Goal: Book appointment/travel/reservation

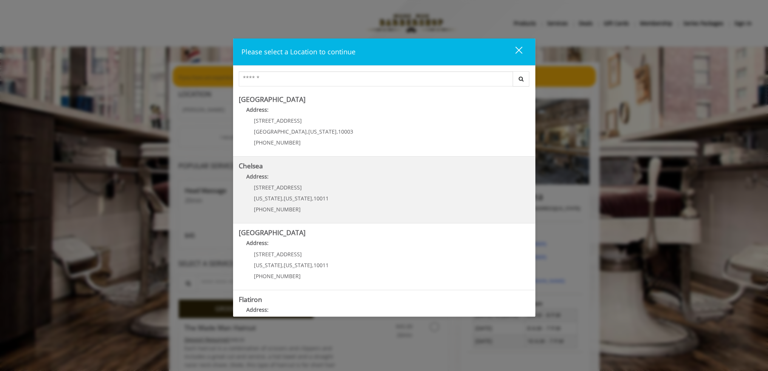
click at [357, 195] on link "Chelsea Address: 169/170 W 23rd St New York , New York , 10011 (917) 639-3902" at bounding box center [384, 189] width 291 height 55
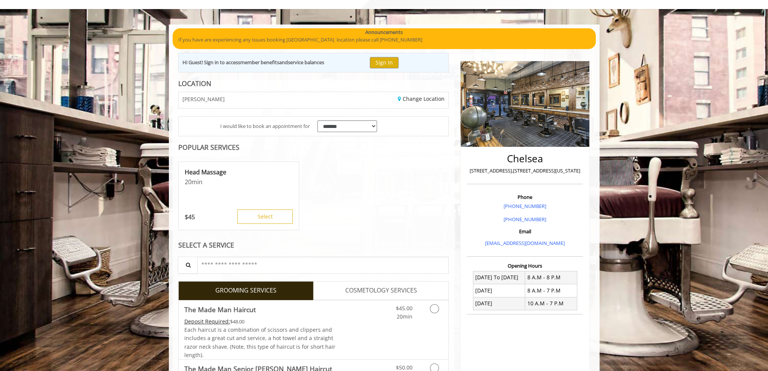
scroll to position [113, 0]
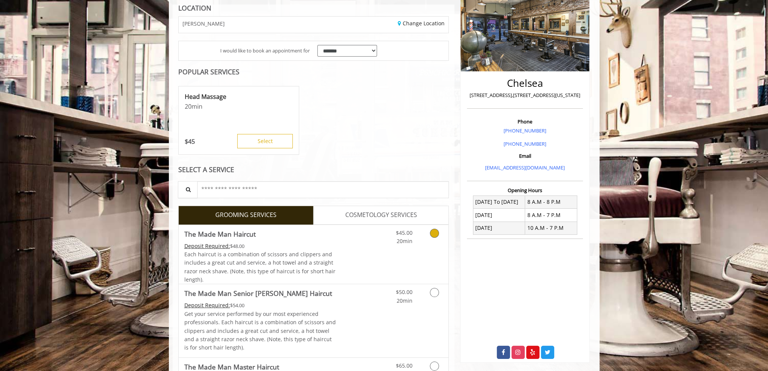
click at [436, 233] on icon "Grooming services" at bounding box center [434, 233] width 9 height 9
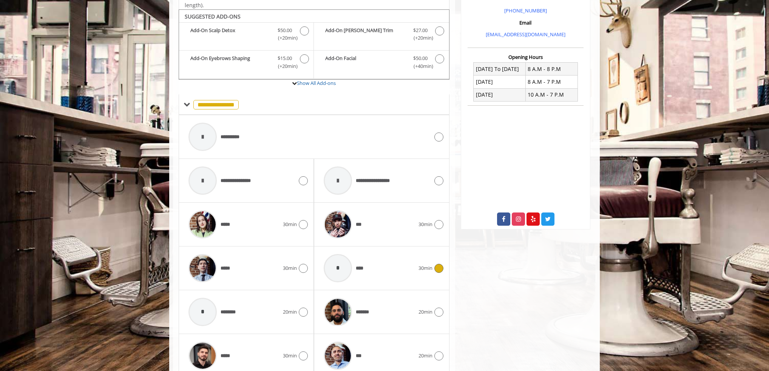
scroll to position [255, 0]
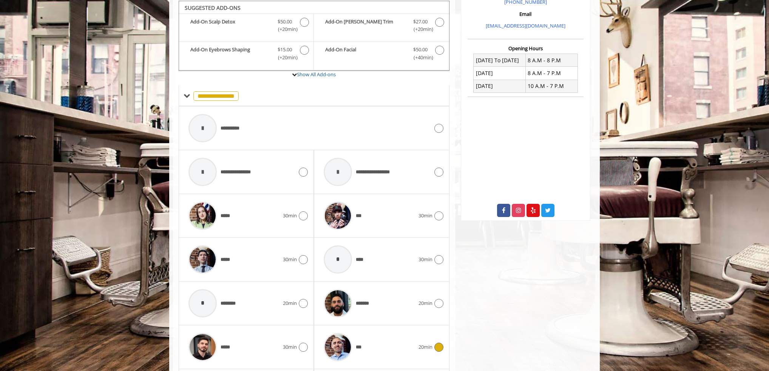
click at [435, 344] on icon at bounding box center [439, 347] width 9 height 9
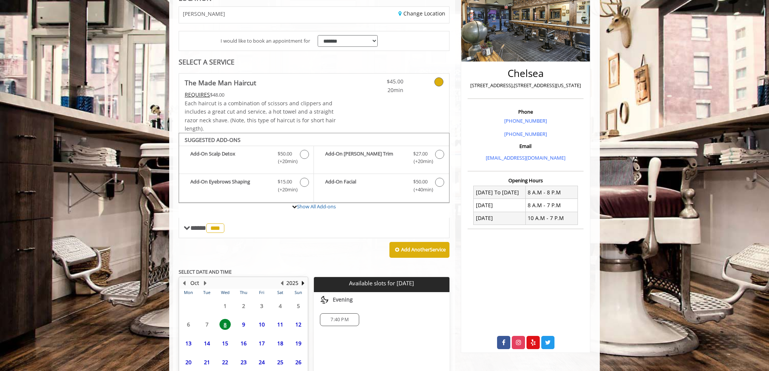
scroll to position [183, 0]
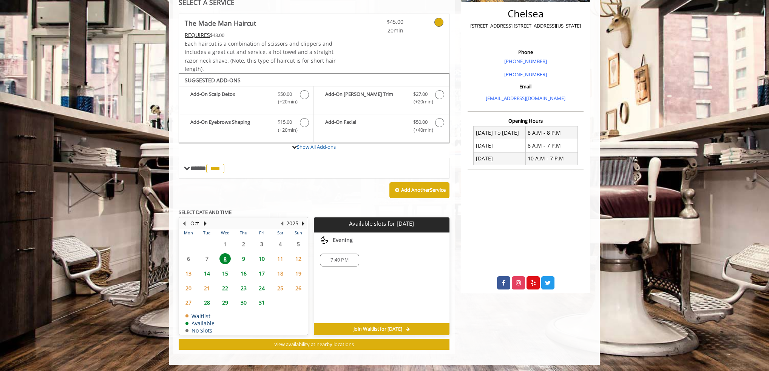
click at [242, 257] on span "9" at bounding box center [243, 259] width 11 height 11
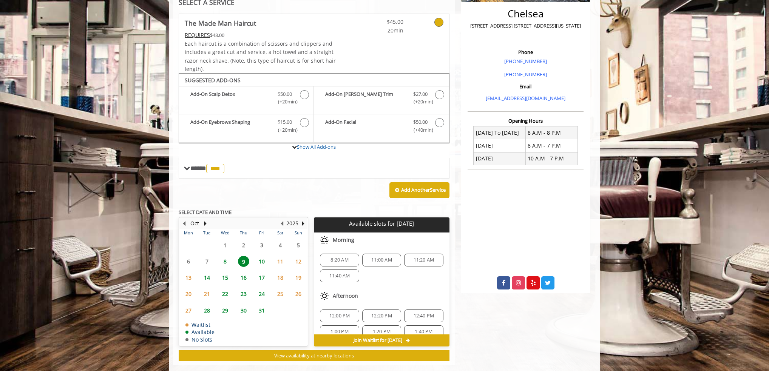
scroll to position [194, 0]
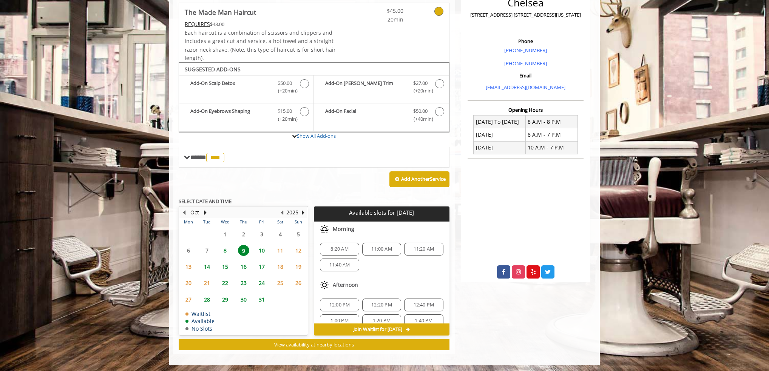
click at [379, 250] on span "11:00 AM" at bounding box center [381, 249] width 21 height 6
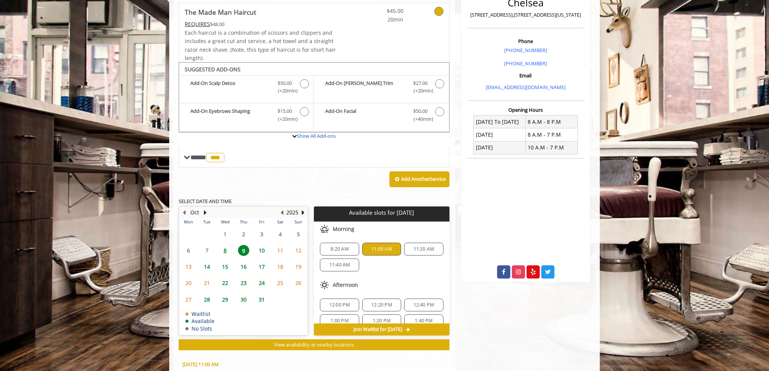
scroll to position [330, 0]
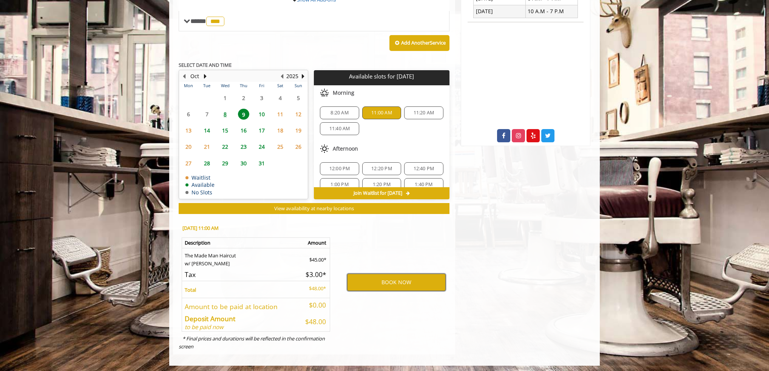
click at [396, 283] on button "BOOK NOW" at bounding box center [396, 282] width 99 height 17
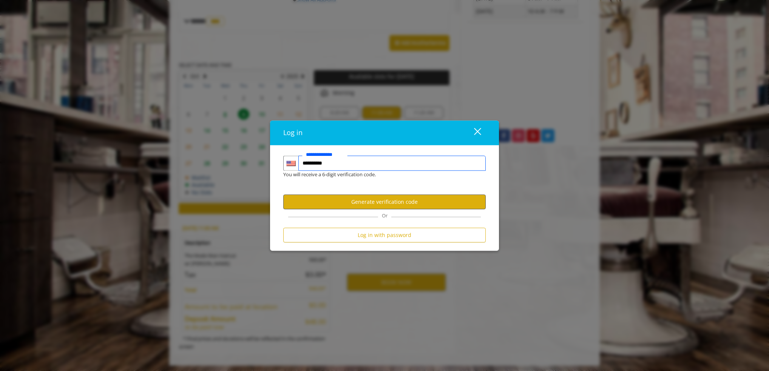
type input "**********"
click at [382, 204] on button "Generate verification code" at bounding box center [384, 202] width 203 height 15
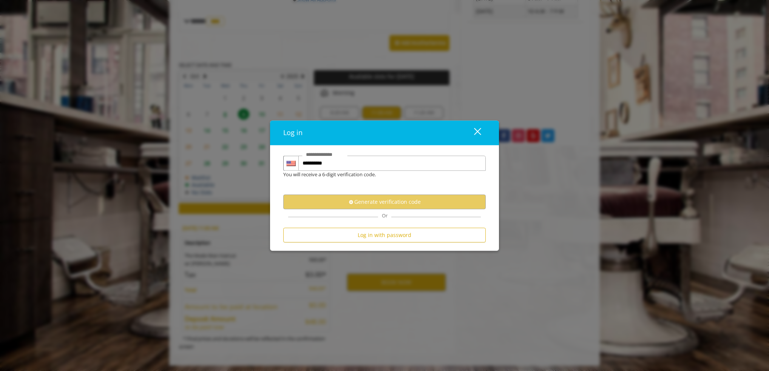
scroll to position [0, 0]
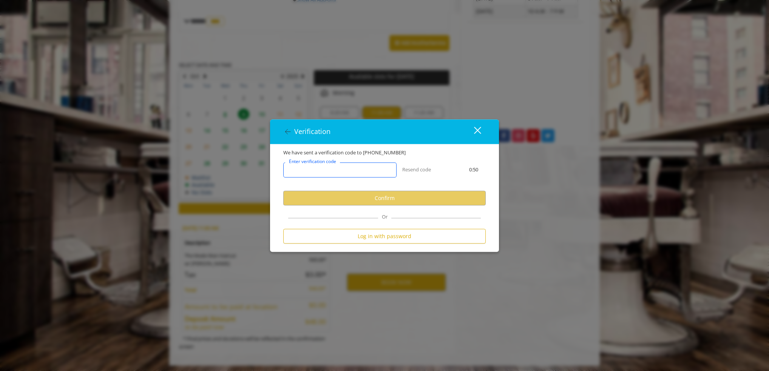
click at [359, 170] on input "Enter verification code" at bounding box center [339, 170] width 113 height 15
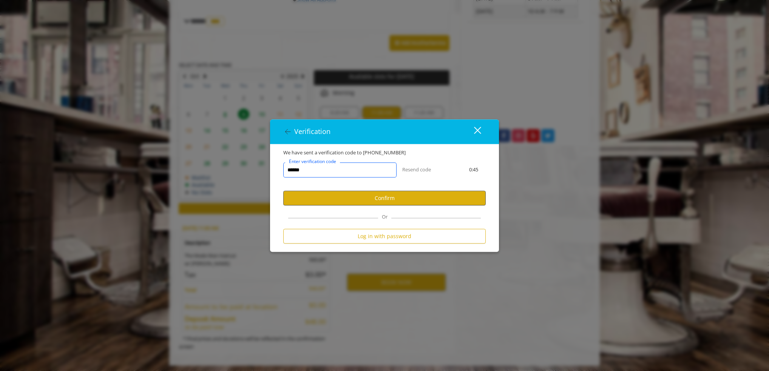
type input "******"
click at [386, 196] on button "Confirm" at bounding box center [384, 198] width 203 height 15
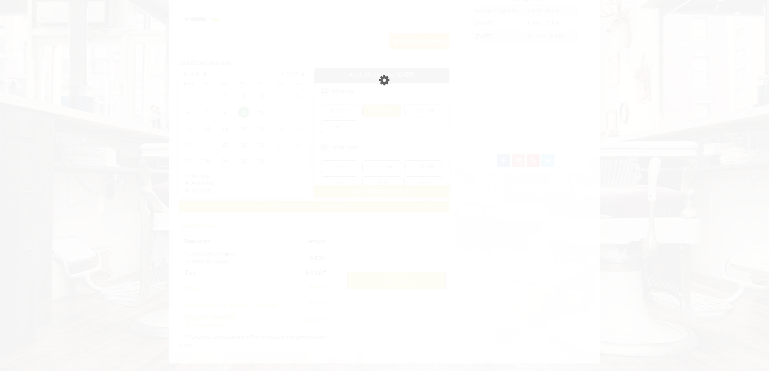
scroll to position [304, 0]
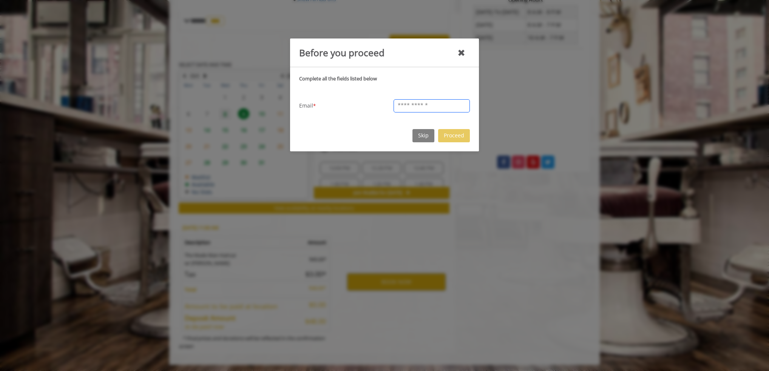
click at [414, 107] on input "text" at bounding box center [432, 105] width 76 height 13
type input "**********"
click at [455, 134] on button "Proceed" at bounding box center [454, 135] width 32 height 13
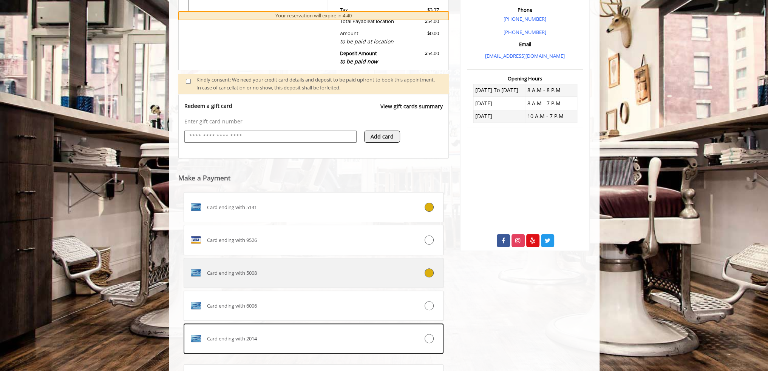
scroll to position [263, 0]
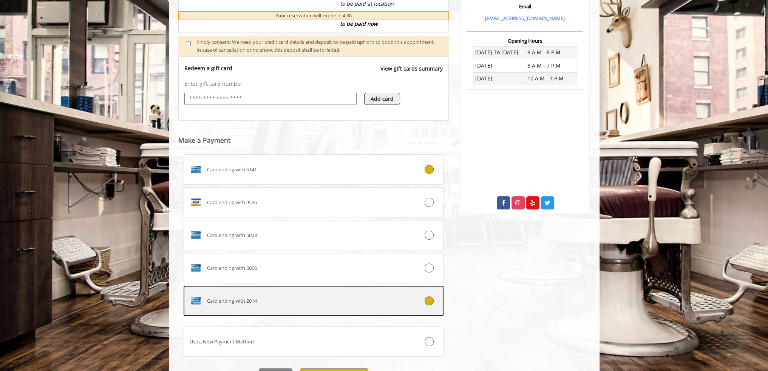
click at [296, 306] on div "Card ending with 2014" at bounding box center [292, 301] width 216 height 12
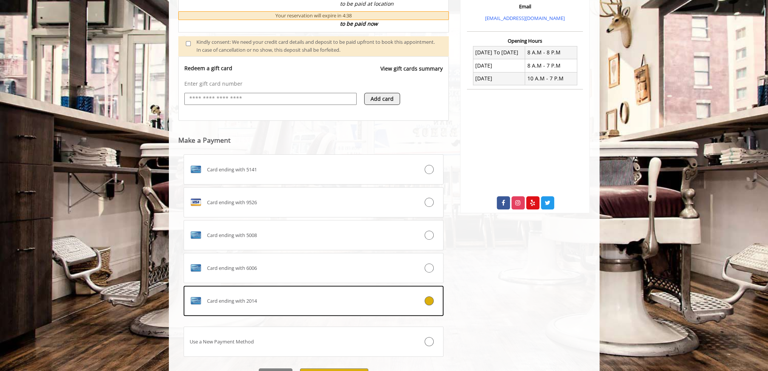
scroll to position [303, 0]
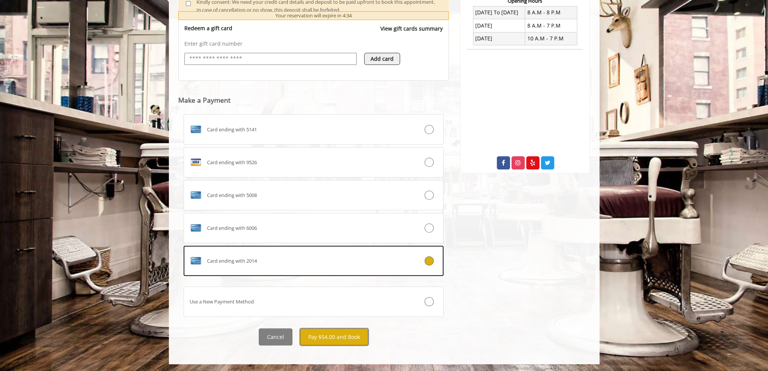
click at [331, 338] on button "Pay $54.00 and Book" at bounding box center [334, 337] width 68 height 17
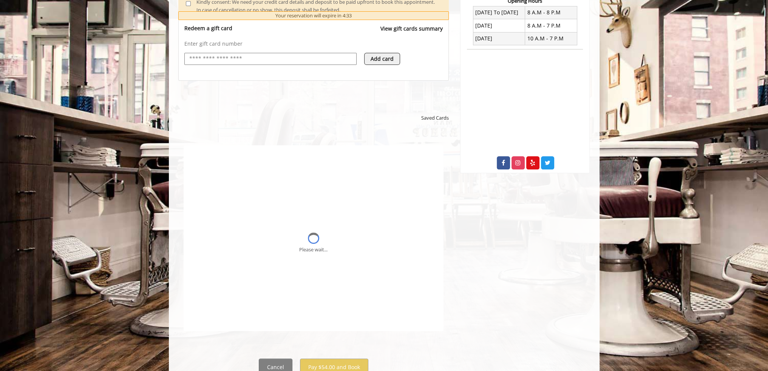
scroll to position [0, 0]
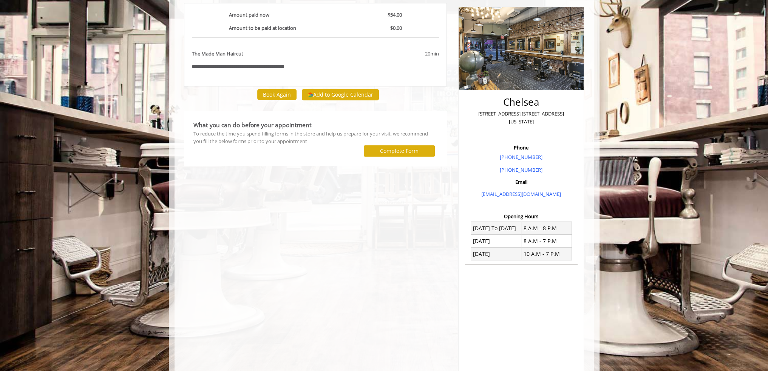
scroll to position [103, 0]
